Goal: Task Accomplishment & Management: Use online tool/utility

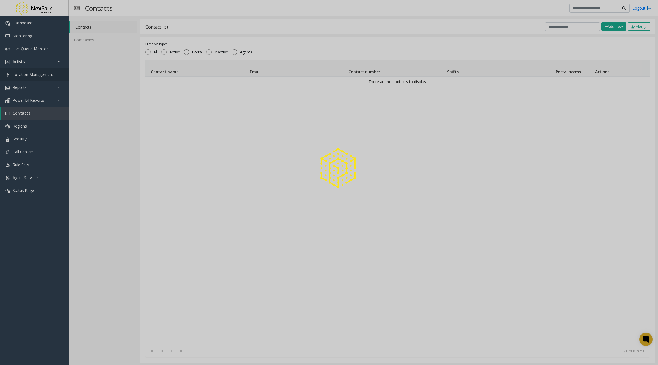
click at [29, 76] on span "Location Management" at bounding box center [33, 74] width 41 height 5
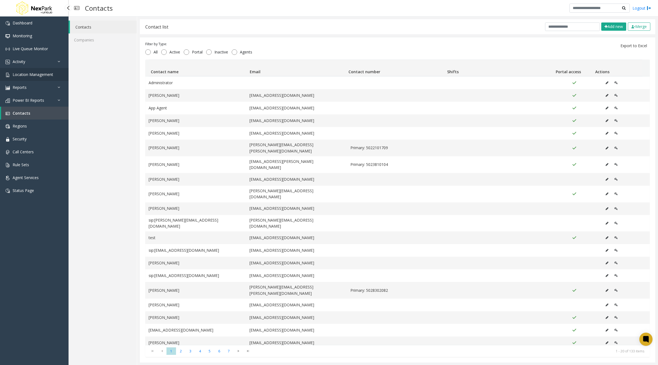
click at [29, 76] on span "Location Management" at bounding box center [33, 74] width 41 height 5
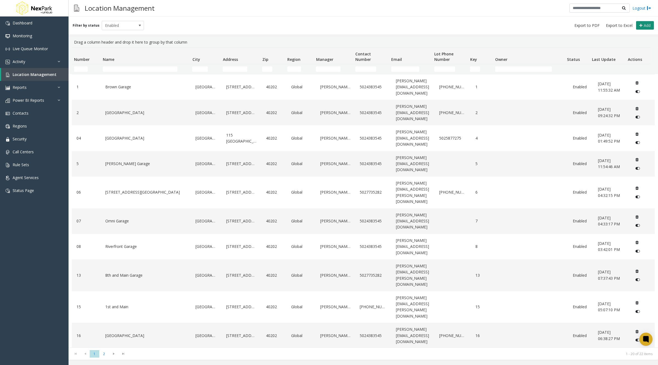
click at [644, 22] on button "Add" at bounding box center [645, 25] width 18 height 9
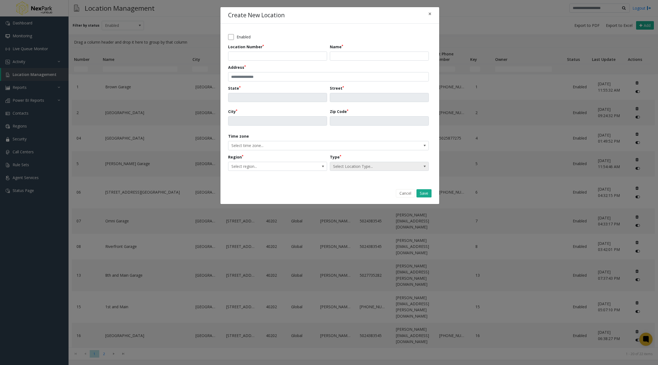
click at [348, 167] on span "Select Location Type..." at bounding box center [369, 166] width 79 height 9
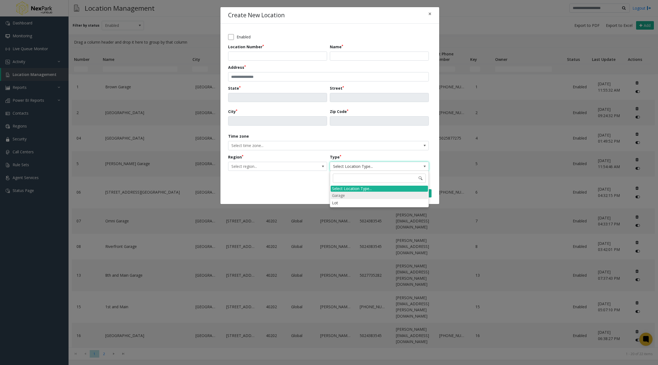
click at [345, 193] on li "Garage" at bounding box center [378, 195] width 97 height 7
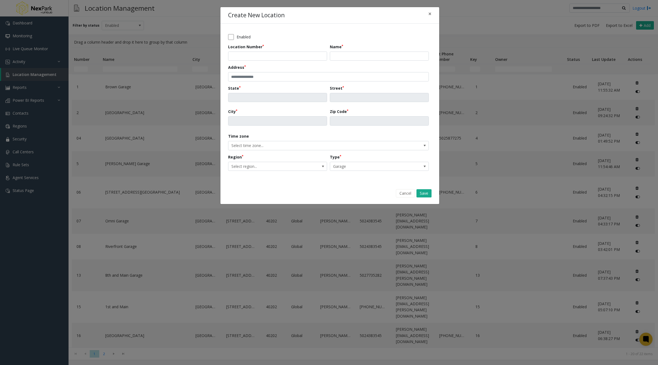
click at [350, 159] on div "Type Garage" at bounding box center [381, 162] width 102 height 17
click at [349, 162] on span "Garage" at bounding box center [369, 166] width 79 height 9
click at [346, 201] on li "Lot" at bounding box center [378, 204] width 97 height 7
